Goal: Task Accomplishment & Management: Use online tool/utility

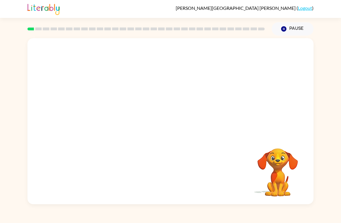
click at [300, 147] on video "Your browser must support playing .mp4 files to use Literably. Please try using…" at bounding box center [278, 168] width 58 height 58
click at [298, 25] on button "Pause Pause" at bounding box center [293, 28] width 42 height 13
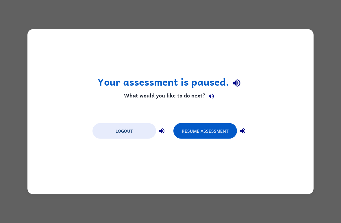
click at [205, 128] on button "Resume Assessment" at bounding box center [205, 131] width 64 height 16
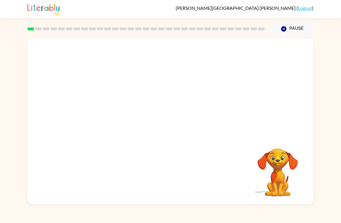
click at [297, 34] on button "Pause Pause" at bounding box center [293, 28] width 42 height 13
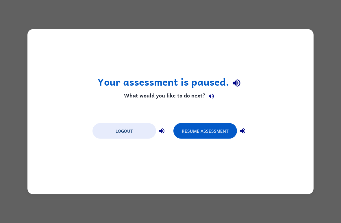
click at [127, 134] on button "Logout" at bounding box center [124, 131] width 64 height 16
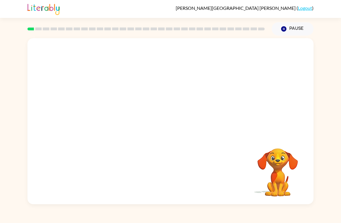
click at [320, 82] on div "Your browser must support playing .mp4 files to use Literably. Please try using…" at bounding box center [170, 120] width 341 height 168
click at [323, 167] on div "Your browser must support playing .mp4 files to use Literably. Please try using…" at bounding box center [170, 120] width 341 height 168
click at [321, 179] on div "Your browser must support playing .mp4 files to use Literably. Please try using…" at bounding box center [170, 120] width 341 height 168
click at [11, 34] on div "[PERSON_NAME] ( Logout ) Pause Pause Your browser must support playing .mp4 fil…" at bounding box center [170, 111] width 341 height 223
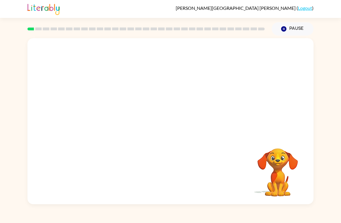
click at [11, 34] on div "[PERSON_NAME] ( Logout ) Pause Pause Your browser must support playing .mp4 fil…" at bounding box center [170, 111] width 341 height 223
click at [14, 61] on div "Your browser must support playing .mp4 files to use Literably. Please try using…" at bounding box center [170, 120] width 341 height 168
click at [295, 160] on video "Your browser must support playing .mp4 files to use Literably. Please try using…" at bounding box center [278, 168] width 58 height 58
click at [314, 64] on div "Your browser must support playing .mp4 files to use Literably. Please try using…" at bounding box center [170, 120] width 341 height 168
click at [106, 109] on video "Your browser must support playing .mp4 files to use Literably. Please try using…" at bounding box center [170, 87] width 286 height 98
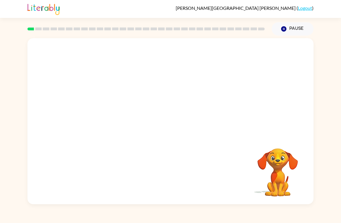
click at [110, 112] on video "Your browser must support playing .mp4 files to use Literably. Please try using…" at bounding box center [170, 87] width 286 height 98
click at [107, 109] on video "Your browser must support playing .mp4 files to use Literably. Please try using…" at bounding box center [170, 87] width 286 height 98
click at [109, 109] on video "Your browser must support playing .mp4 files to use Literably. Please try using…" at bounding box center [170, 87] width 286 height 98
click at [108, 106] on video "Your browser must support playing .mp4 files to use Literably. Please try using…" at bounding box center [170, 87] width 286 height 98
click at [108, 108] on video "Your browser must support playing .mp4 files to use Literably. Please try using…" at bounding box center [170, 87] width 286 height 98
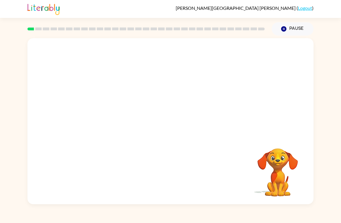
click at [108, 108] on video "Your browser must support playing .mp4 files to use Literably. Please try using…" at bounding box center [170, 87] width 286 height 98
click at [99, 109] on video "Your browser must support playing .mp4 files to use Literably. Please try using…" at bounding box center [170, 87] width 286 height 98
click at [89, 84] on video "Your browser must support playing .mp4 files to use Literably. Please try using…" at bounding box center [170, 87] width 286 height 98
click at [106, 111] on video "Your browser must support playing .mp4 files to use Literably. Please try using…" at bounding box center [170, 87] width 286 height 98
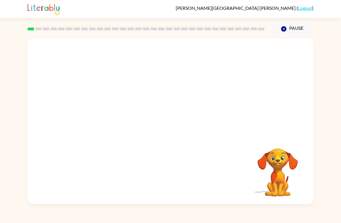
click at [106, 111] on video "Your browser must support playing .mp4 files to use Literably. Please try using…" at bounding box center [170, 87] width 286 height 98
click at [111, 107] on video "Your browser must support playing .mp4 files to use Literably. Please try using…" at bounding box center [170, 87] width 286 height 98
click at [118, 116] on video "Your browser must support playing .mp4 files to use Literably. Please try using…" at bounding box center [170, 87] width 286 height 98
click at [102, 116] on video "Your browser must support playing .mp4 files to use Literably. Please try using…" at bounding box center [170, 87] width 286 height 98
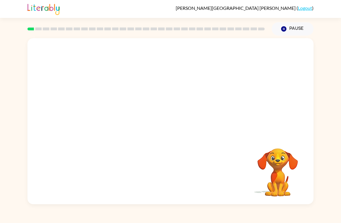
click at [110, 106] on video "Your browser must support playing .mp4 files to use Literably. Please try using…" at bounding box center [170, 87] width 286 height 98
click at [307, 58] on video "Your browser must support playing .mp4 files to use Literably. Please try using…" at bounding box center [170, 87] width 286 height 98
click at [105, 72] on video "Your browser must support playing .mp4 files to use Literably. Please try using…" at bounding box center [170, 87] width 286 height 98
click at [103, 114] on video "Your browser must support playing .mp4 files to use Literably. Please try using…" at bounding box center [170, 87] width 286 height 98
click at [274, 179] on video "Your browser must support playing .mp4 files to use Literably. Please try using…" at bounding box center [278, 168] width 58 height 58
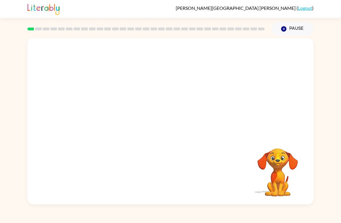
click at [283, 201] on div "Your browser must support playing .mp4 files to use Literably. Please try using…" at bounding box center [170, 121] width 286 height 166
click at [163, 57] on video "Your browser must support playing .mp4 files to use Literably. Please try using…" at bounding box center [170, 87] width 286 height 98
click at [102, 112] on video "Your browser must support playing .mp4 files to use Literably. Please try using…" at bounding box center [170, 87] width 286 height 98
click at [160, 52] on video "Your browser must support playing .mp4 files to use Literably. Please try using…" at bounding box center [170, 87] width 286 height 98
click at [105, 114] on video "Your browser must support playing .mp4 files to use Literably. Please try using…" at bounding box center [170, 87] width 286 height 98
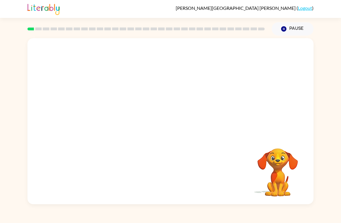
click at [105, 114] on video "Your browser must support playing .mp4 files to use Literably. Please try using…" at bounding box center [170, 87] width 286 height 98
click at [105, 115] on video "Your browser must support playing .mp4 files to use Literably. Please try using…" at bounding box center [170, 87] width 286 height 98
click at [107, 116] on video "Your browser must support playing .mp4 files to use Literably. Please try using…" at bounding box center [170, 87] width 286 height 98
click at [97, 115] on video "Your browser must support playing .mp4 files to use Literably. Please try using…" at bounding box center [170, 87] width 286 height 98
click at [113, 113] on video "Your browser must support playing .mp4 files to use Literably. Please try using…" at bounding box center [170, 87] width 286 height 98
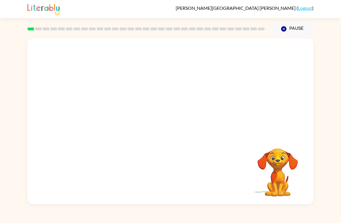
click at [108, 108] on video "Your browser must support playing .mp4 files to use Literably. Please try using…" at bounding box center [170, 87] width 286 height 98
click at [109, 75] on video "Your browser must support playing .mp4 files to use Literably. Please try using…" at bounding box center [170, 87] width 286 height 98
click at [193, 79] on video "Your browser must support playing .mp4 files to use Literably. Please try using…" at bounding box center [170, 87] width 286 height 98
click at [191, 98] on video "Your browser must support playing .mp4 files to use Literably. Please try using…" at bounding box center [170, 87] width 286 height 98
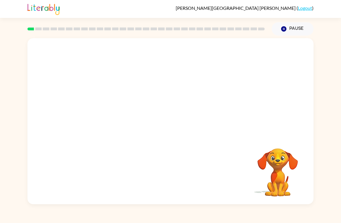
click at [107, 110] on video "Your browser must support playing .mp4 files to use Literably. Please try using…" at bounding box center [170, 87] width 286 height 98
click at [171, 122] on div at bounding box center [170, 124] width 37 height 21
click at [176, 130] on button "button" at bounding box center [170, 124] width 37 height 21
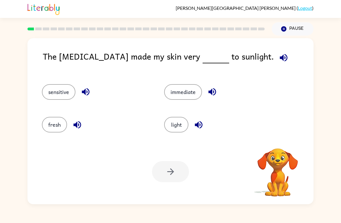
click at [160, 112] on div "light" at bounding box center [214, 122] width 122 height 33
click at [66, 86] on button "sensitive" at bounding box center [59, 92] width 34 height 16
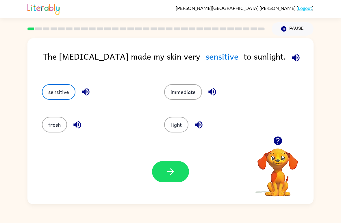
click at [173, 163] on button "button" at bounding box center [170, 171] width 37 height 21
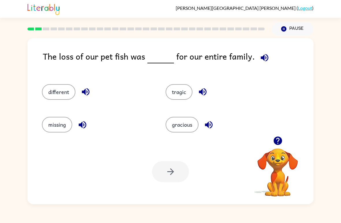
click at [65, 19] on div at bounding box center [146, 29] width 244 height 20
click at [246, 9] on span "Paulo-Francisco Gonzalez-Chapa" at bounding box center [236, 7] width 121 height 5
click at [253, 9] on span "Paulo-Francisco Gonzalez-Chapa" at bounding box center [236, 7] width 121 height 5
click at [285, 14] on div "Paulo-Francisco Gonzalez-Chapa ( Logout )" at bounding box center [170, 9] width 286 height 18
click at [284, 14] on div "Paulo-Francisco Gonzalez-Chapa ( Logout )" at bounding box center [170, 9] width 286 height 18
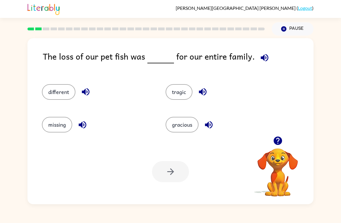
click at [306, 6] on link "Logout" at bounding box center [305, 7] width 14 height 5
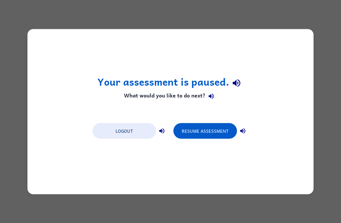
click at [120, 131] on button "Logout" at bounding box center [124, 131] width 64 height 16
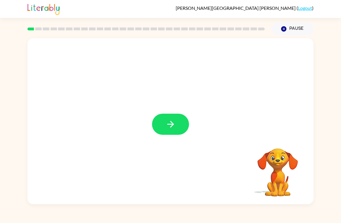
click at [182, 127] on button "button" at bounding box center [170, 124] width 37 height 21
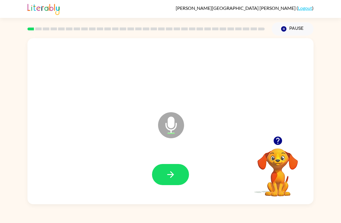
click at [315, 164] on div "Microphone The Microphone is here when it is your turn to talk Your browser mus…" at bounding box center [170, 120] width 341 height 168
click at [277, 172] on video "Your browser must support playing .mp4 files to use Literably. Please try using…" at bounding box center [278, 168] width 58 height 58
click at [274, 152] on video "Your browser must support playing .mp4 files to use Literably. Please try using…" at bounding box center [278, 168] width 58 height 58
click at [277, 144] on icon "button" at bounding box center [277, 140] width 8 height 8
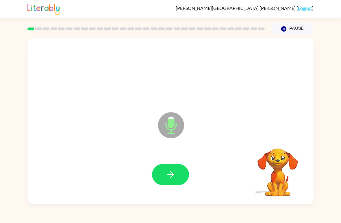
click at [277, 144] on video "Your browser must support playing .mp4 files to use Literably. Please try using…" at bounding box center [278, 168] width 58 height 58
click at [279, 138] on div "Microphone The Microphone is here when it is your turn to talk" at bounding box center [170, 121] width 286 height 166
click at [178, 174] on button "button" at bounding box center [170, 174] width 37 height 21
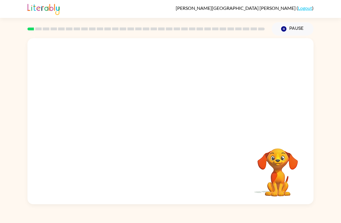
click at [241, 29] on rect at bounding box center [238, 28] width 7 height 3
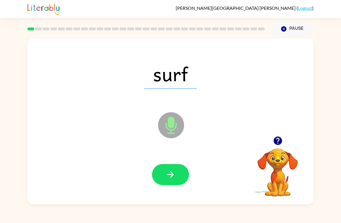
click at [174, 173] on icon "button" at bounding box center [171, 174] width 10 height 10
click at [173, 175] on icon "button" at bounding box center [170, 174] width 7 height 7
click at [177, 174] on button "button" at bounding box center [170, 174] width 37 height 21
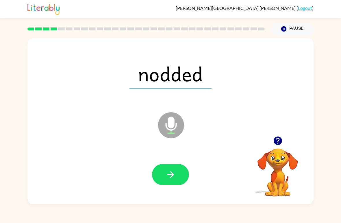
click at [275, 142] on icon "button" at bounding box center [277, 140] width 8 height 8
click at [179, 172] on button "button" at bounding box center [170, 174] width 37 height 21
click at [177, 172] on button "button" at bounding box center [170, 174] width 37 height 21
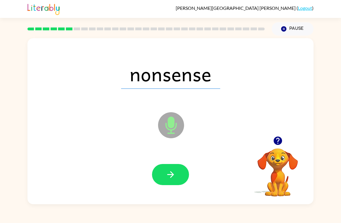
click at [177, 170] on button "button" at bounding box center [170, 174] width 37 height 21
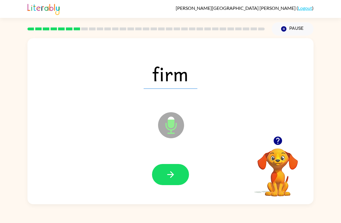
click at [174, 172] on icon "button" at bounding box center [171, 174] width 10 height 10
click at [173, 175] on icon "button" at bounding box center [170, 174] width 7 height 7
click at [175, 171] on icon "button" at bounding box center [171, 174] width 10 height 10
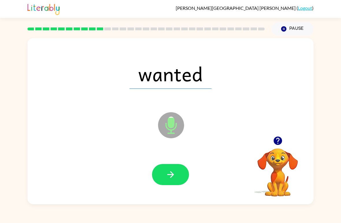
click at [174, 175] on icon "button" at bounding box center [171, 174] width 10 height 10
click at [170, 168] on button "button" at bounding box center [170, 174] width 37 height 21
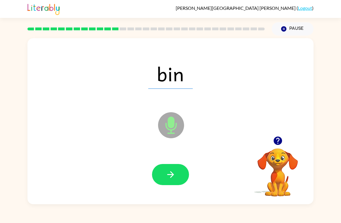
click at [171, 177] on icon "button" at bounding box center [171, 174] width 10 height 10
click at [174, 174] on icon "button" at bounding box center [171, 174] width 10 height 10
click at [171, 178] on icon "button" at bounding box center [171, 174] width 10 height 10
click at [173, 173] on icon "button" at bounding box center [171, 174] width 10 height 10
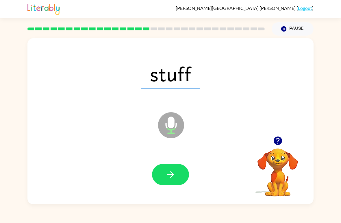
click at [177, 176] on button "button" at bounding box center [170, 174] width 37 height 21
click at [177, 175] on button "button" at bounding box center [170, 174] width 37 height 21
click at [174, 175] on icon "button" at bounding box center [171, 174] width 10 height 10
click at [168, 175] on icon "button" at bounding box center [171, 174] width 10 height 10
click at [171, 179] on icon "button" at bounding box center [171, 174] width 10 height 10
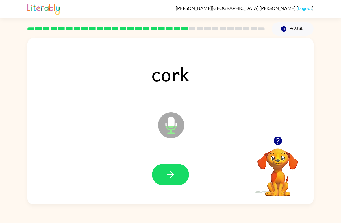
click at [169, 181] on button "button" at bounding box center [170, 174] width 37 height 21
click at [174, 176] on icon "button" at bounding box center [171, 174] width 10 height 10
click at [180, 175] on button "button" at bounding box center [170, 174] width 37 height 21
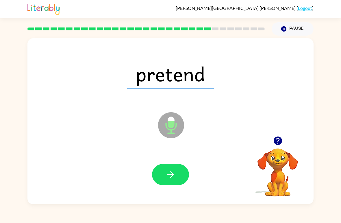
click at [182, 172] on button "button" at bounding box center [170, 174] width 37 height 21
click at [177, 172] on button "button" at bounding box center [170, 174] width 37 height 21
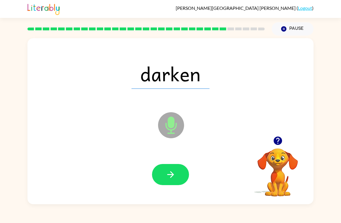
click at [186, 164] on div at bounding box center [170, 175] width 275 height 48
click at [182, 169] on button "button" at bounding box center [170, 174] width 37 height 21
click at [172, 175] on icon "button" at bounding box center [170, 174] width 7 height 7
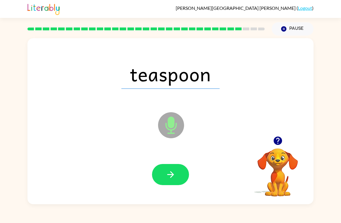
click at [173, 169] on button "button" at bounding box center [170, 174] width 37 height 21
click at [167, 175] on icon "button" at bounding box center [171, 174] width 10 height 10
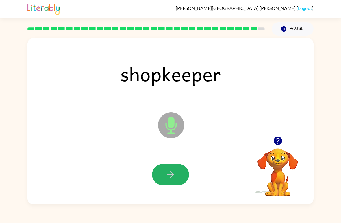
click at [176, 172] on button "button" at bounding box center [170, 174] width 37 height 21
